Goal: Use online tool/utility

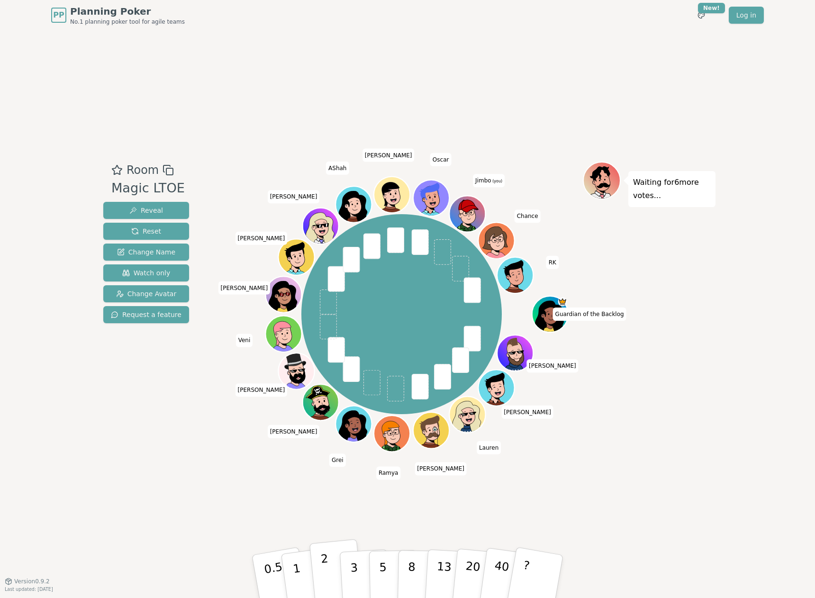
click at [326, 576] on p "2" at bounding box center [326, 578] width 12 height 52
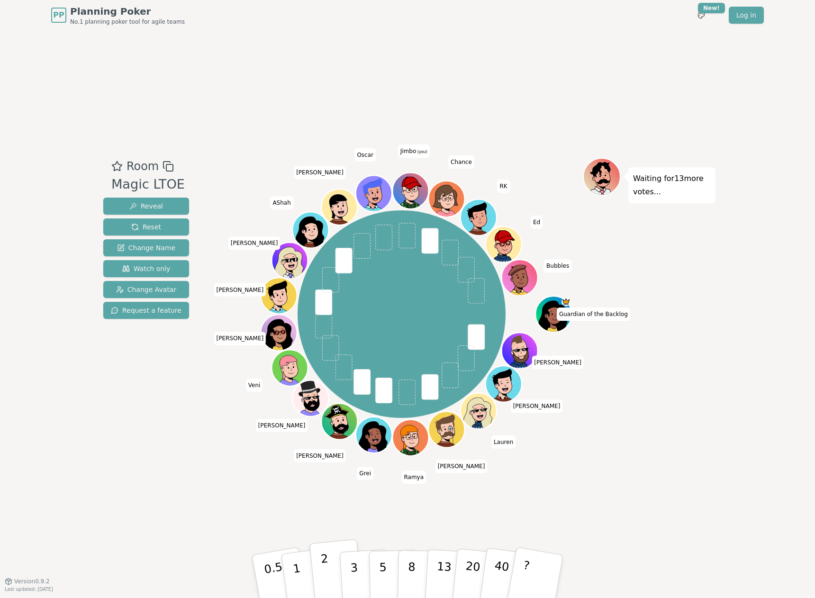
click at [325, 582] on p "2" at bounding box center [326, 578] width 12 height 52
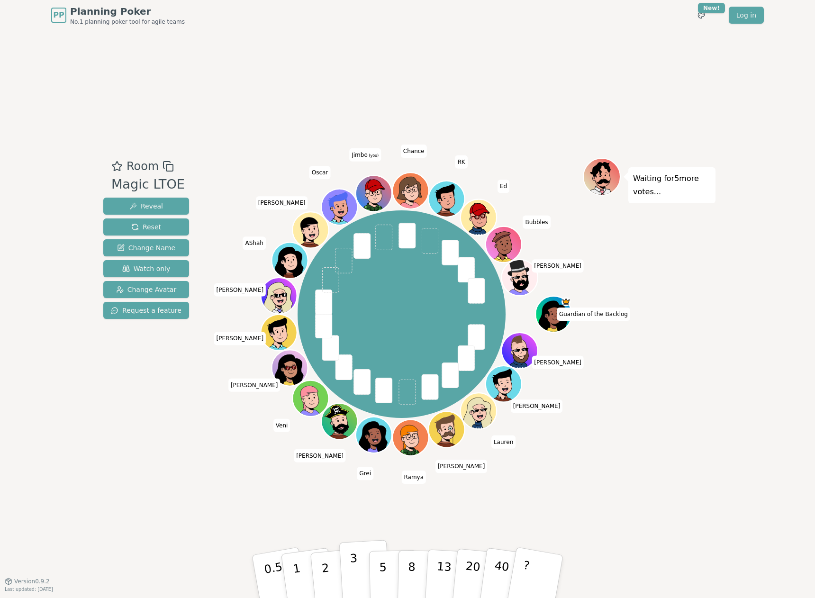
click at [354, 573] on p "3" at bounding box center [355, 578] width 10 height 52
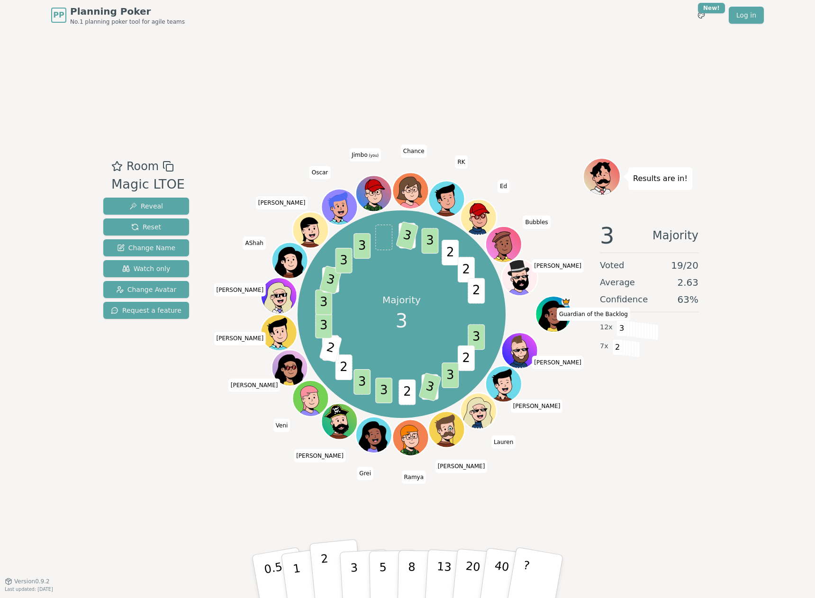
click at [328, 569] on button "2" at bounding box center [337, 576] width 54 height 75
click at [351, 564] on p "3" at bounding box center [355, 578] width 10 height 52
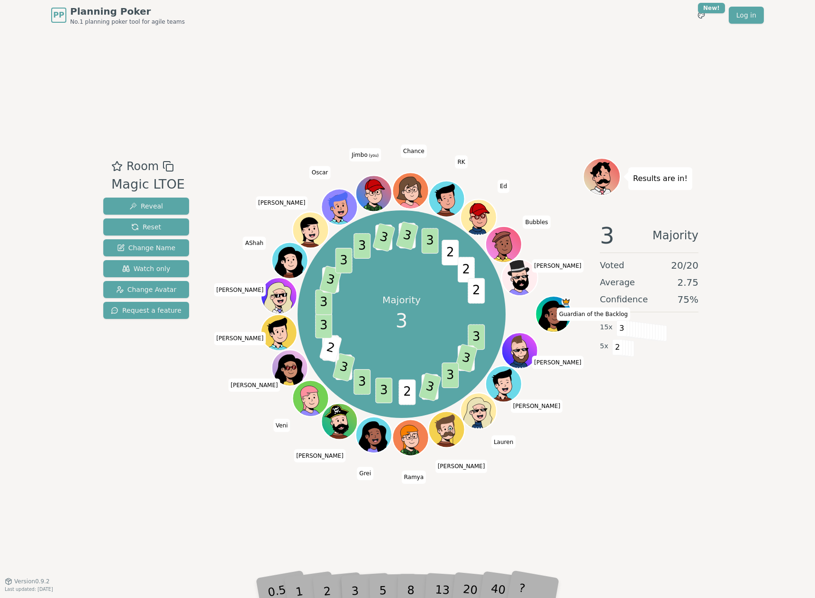
click at [327, 591] on div "2" at bounding box center [336, 577] width 31 height 36
drag, startPoint x: 363, startPoint y: 588, endPoint x: 346, endPoint y: 588, distance: 16.6
click at [361, 587] on div "3" at bounding box center [365, 576] width 30 height 35
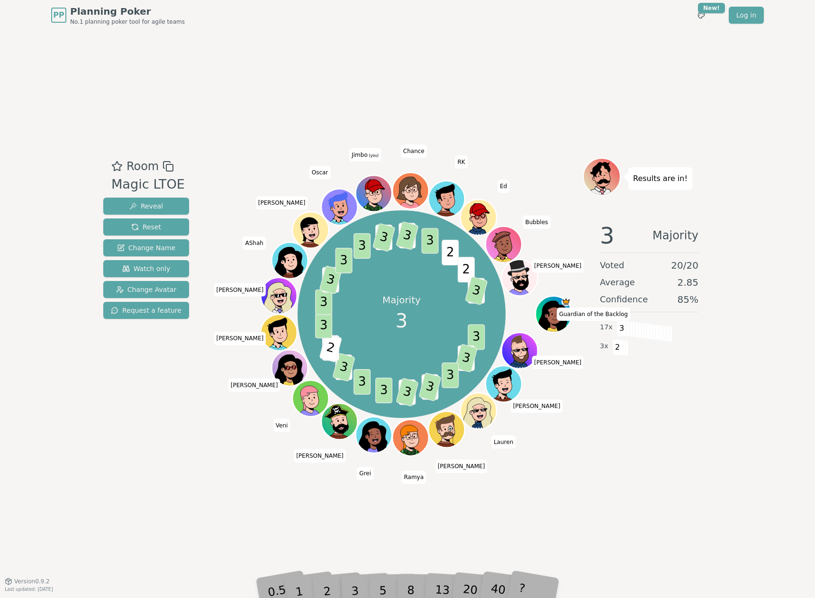
drag, startPoint x: 330, startPoint y: 589, endPoint x: 338, endPoint y: 590, distance: 8.1
click at [330, 590] on div "2" at bounding box center [336, 577] width 31 height 36
click at [345, 590] on div "2" at bounding box center [336, 577] width 31 height 36
click at [330, 591] on div "2" at bounding box center [336, 577] width 31 height 36
drag, startPoint x: 330, startPoint y: 591, endPoint x: 355, endPoint y: 588, distance: 25.3
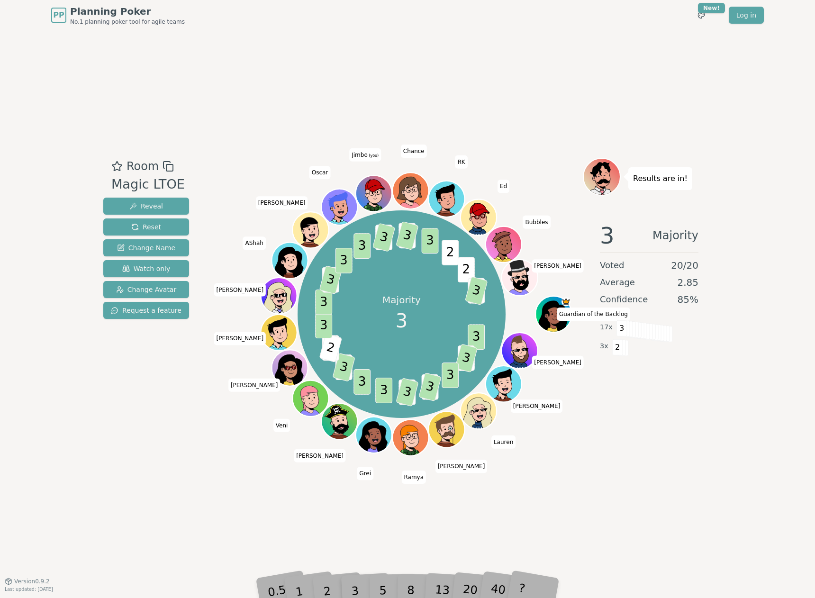
click at [355, 588] on div "3" at bounding box center [365, 576] width 30 height 35
drag, startPoint x: 520, startPoint y: 505, endPoint x: 524, endPoint y: 501, distance: 5.4
click at [521, 504] on div "Room Magic LTOE Reveal Reset Change Name Watch only Change Avatar Request a fea…" at bounding box center [408, 305] width 616 height 551
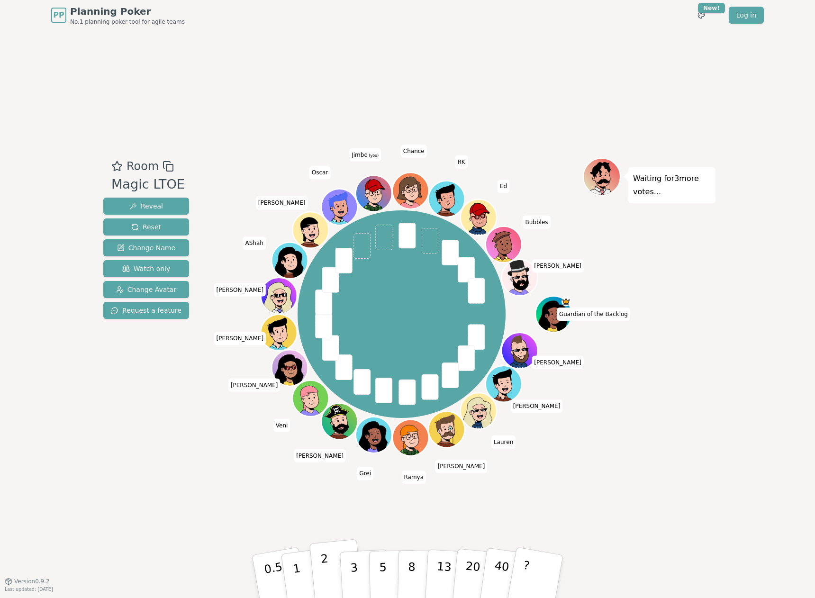
click at [334, 565] on button "2" at bounding box center [337, 576] width 54 height 75
click at [305, 570] on button "1" at bounding box center [308, 576] width 56 height 77
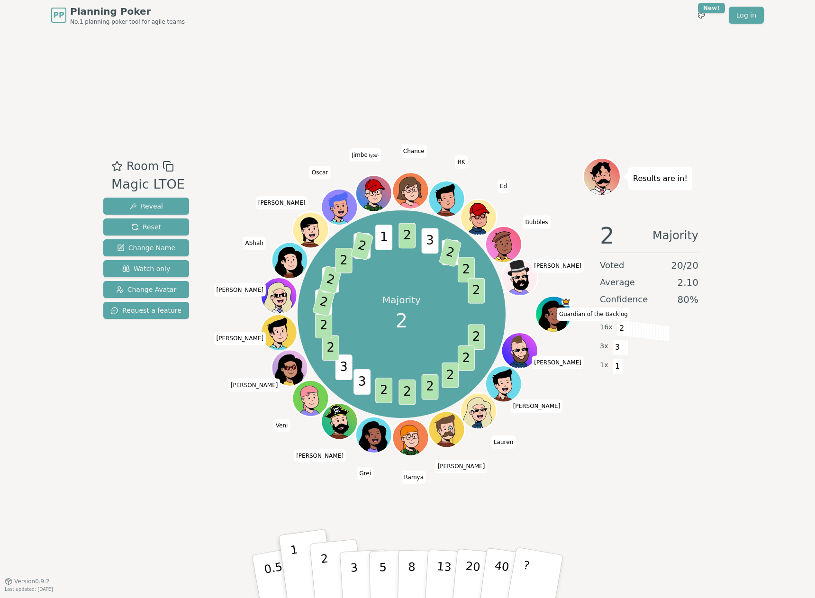
click at [331, 580] on button "2" at bounding box center [337, 576] width 54 height 75
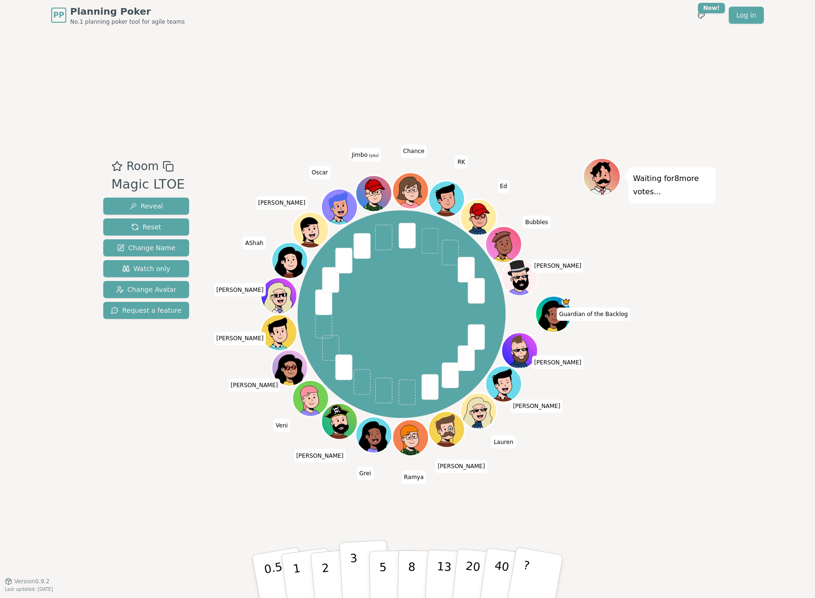
click at [356, 566] on p "3" at bounding box center [355, 578] width 10 height 52
